Goal: Task Accomplishment & Management: Use online tool/utility

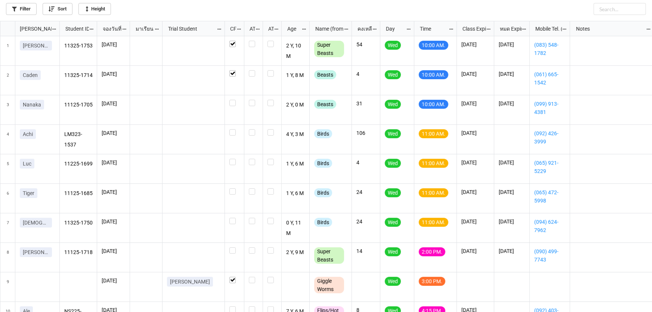
scroll to position [4, 4]
click at [233, 218] on label "grid" at bounding box center [235, 218] width 10 height 0
click at [235, 129] on label "grid" at bounding box center [235, 129] width 10 height 0
click at [232, 156] on div "grid" at bounding box center [234, 169] width 19 height 30
click at [232, 100] on label "grid" at bounding box center [235, 100] width 10 height 0
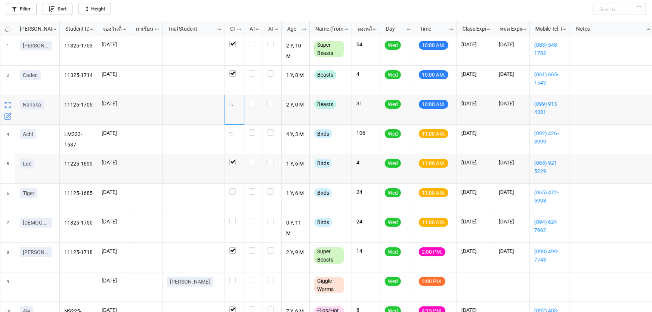
checkbox input "true"
checkbox input "false"
checkbox input "true"
checkbox input "false"
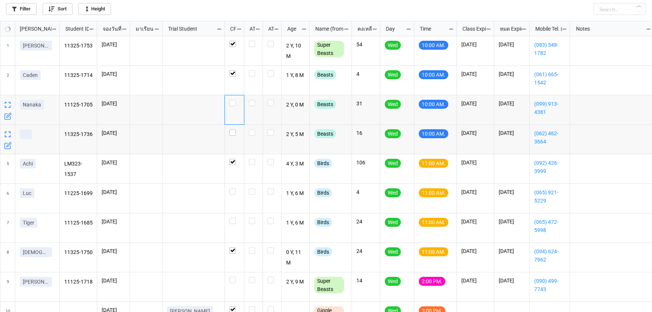
click at [235, 129] on label "grid" at bounding box center [235, 129] width 10 height 0
click at [231, 100] on label "grid" at bounding box center [235, 100] width 10 height 0
click at [236, 192] on div "grid" at bounding box center [235, 191] width 10 height 6
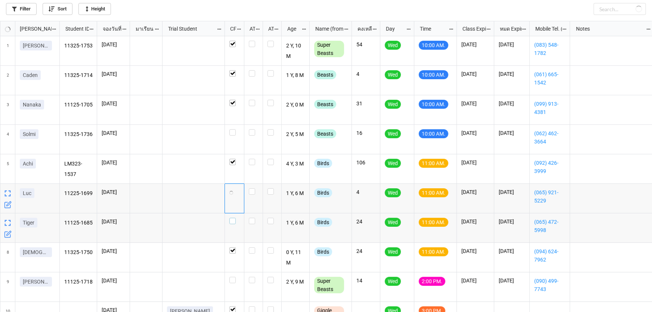
click at [236, 221] on div "grid" at bounding box center [235, 221] width 10 height 6
click at [235, 283] on div "grid" at bounding box center [235, 280] width 10 height 6
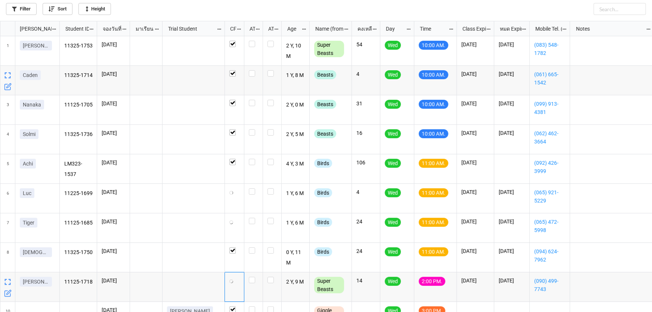
checkbox input "true"
